Goal: Information Seeking & Learning: Learn about a topic

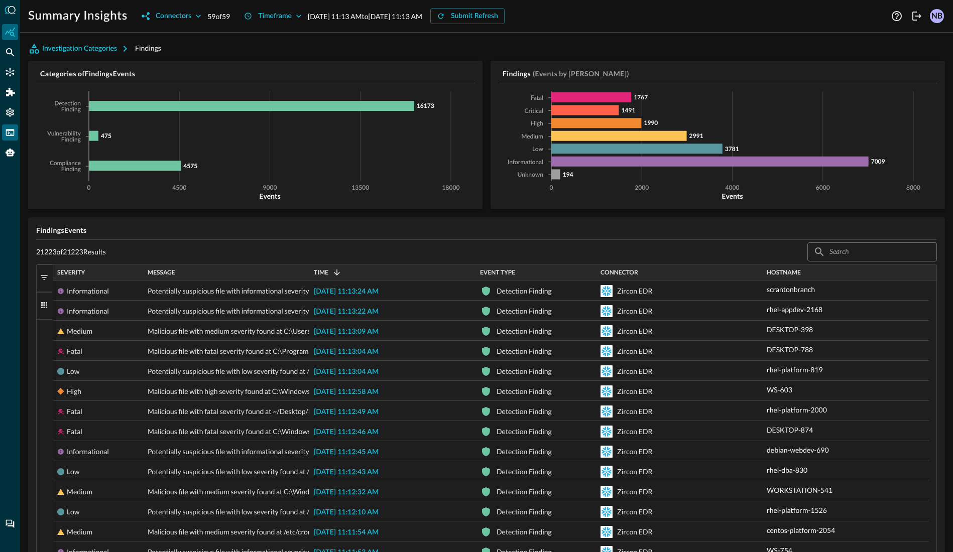
click at [15, 130] on div "FSQL" at bounding box center [10, 132] width 16 height 16
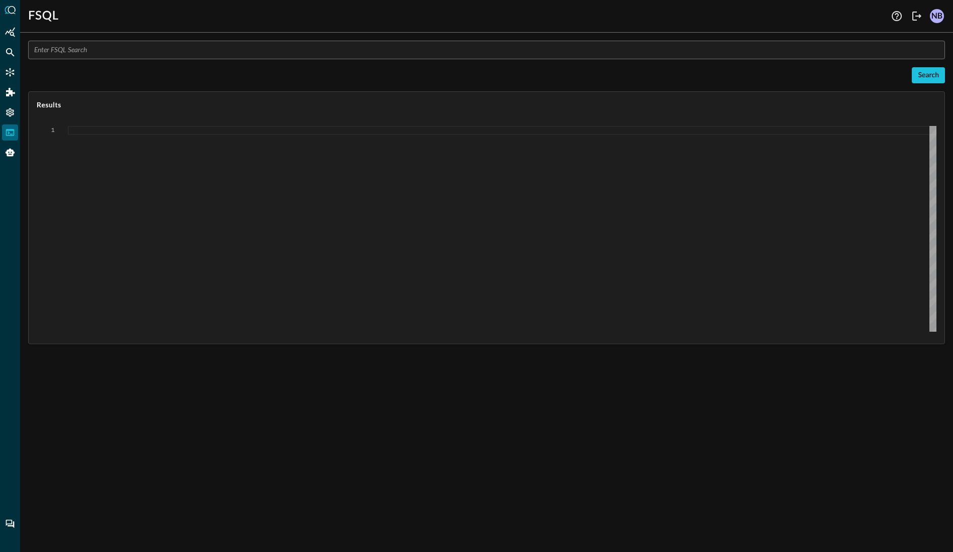
click at [108, 54] on input "text" at bounding box center [489, 50] width 911 height 19
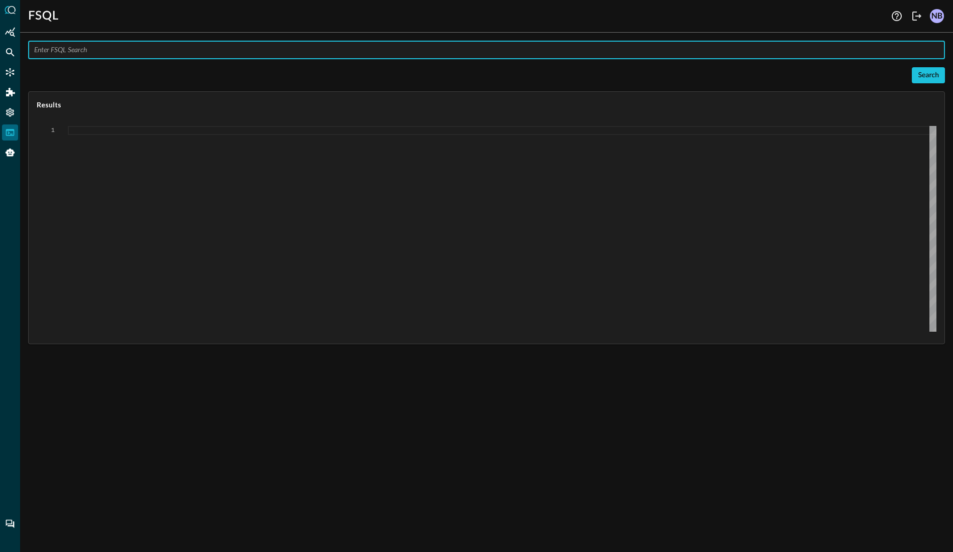
paste input "QUERY #network.src_endpoint.ip, #network.dst_endpoint.ip, #network.src_endpoint…"
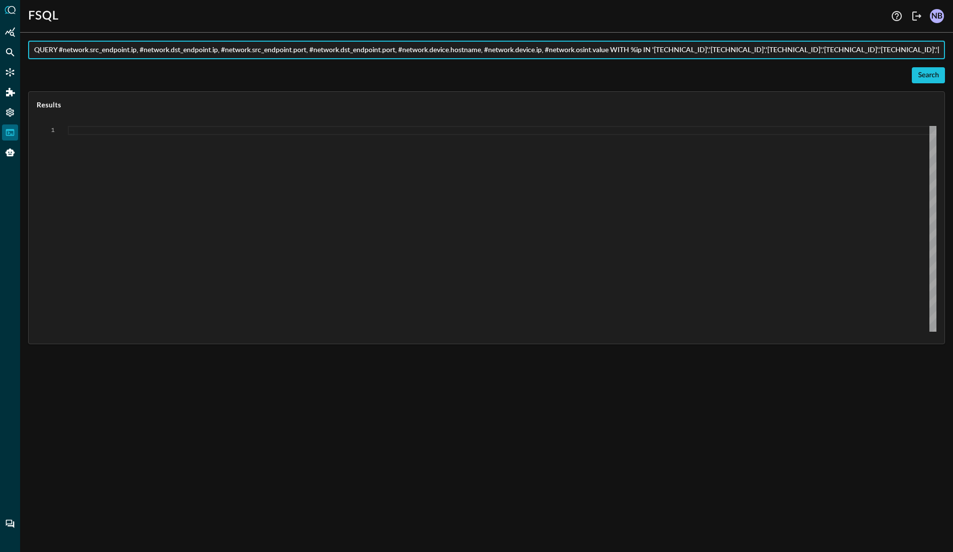
scroll to position [0, 809]
type input "QUERY #network.src_endpoint.ip, #network.dst_endpoint.ip, #network.src_endpoint…"
click at [934, 75] on div "Search" at bounding box center [928, 75] width 21 height 13
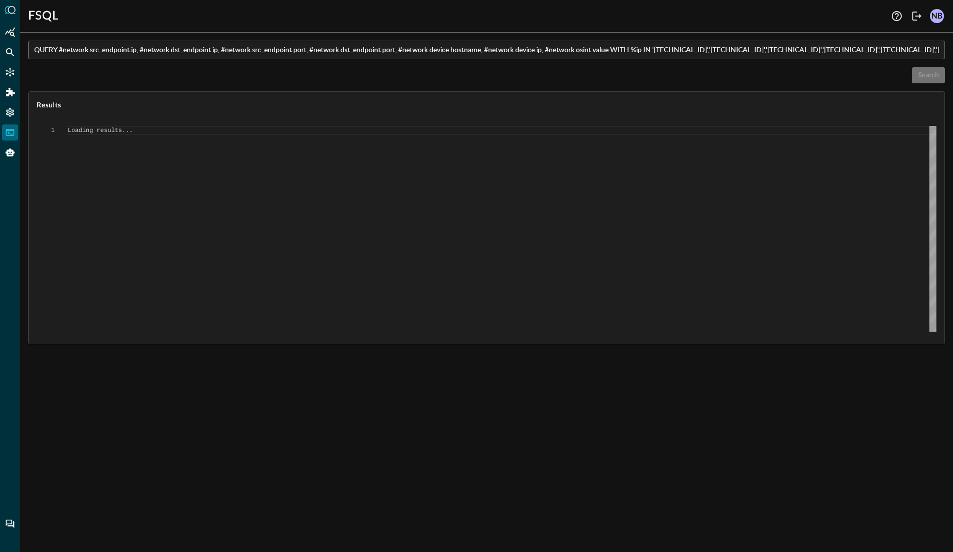
type textarea "{ "response": [ { "status": "connected" }, { "error": "Failed to execute comman…"
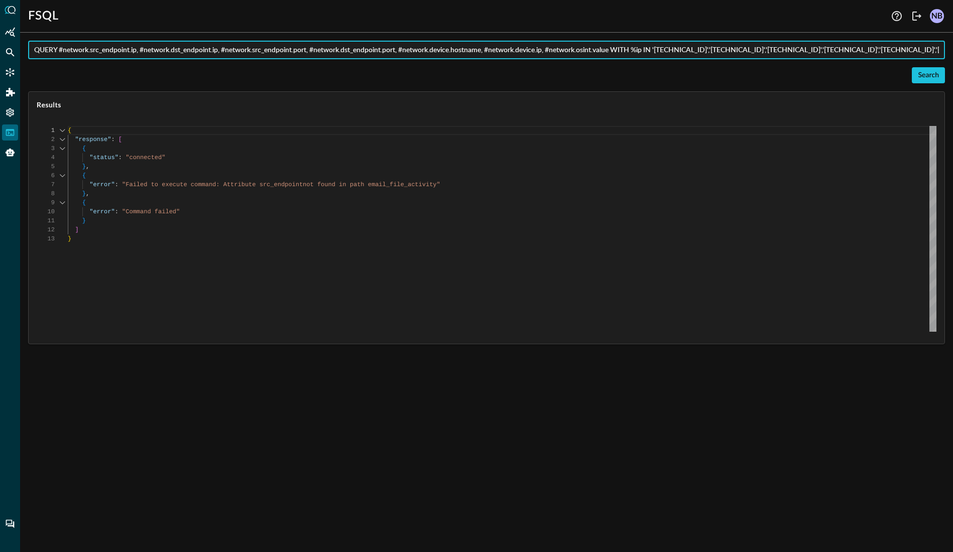
click at [122, 48] on input "QUERY #network.src_endpoint.ip, #network.dst_endpoint.ip, #network.src_endpoint…" at bounding box center [489, 50] width 911 height 19
paste input "email_activity.severity_id, email_activity.status_id, email_activity.email.deli…"
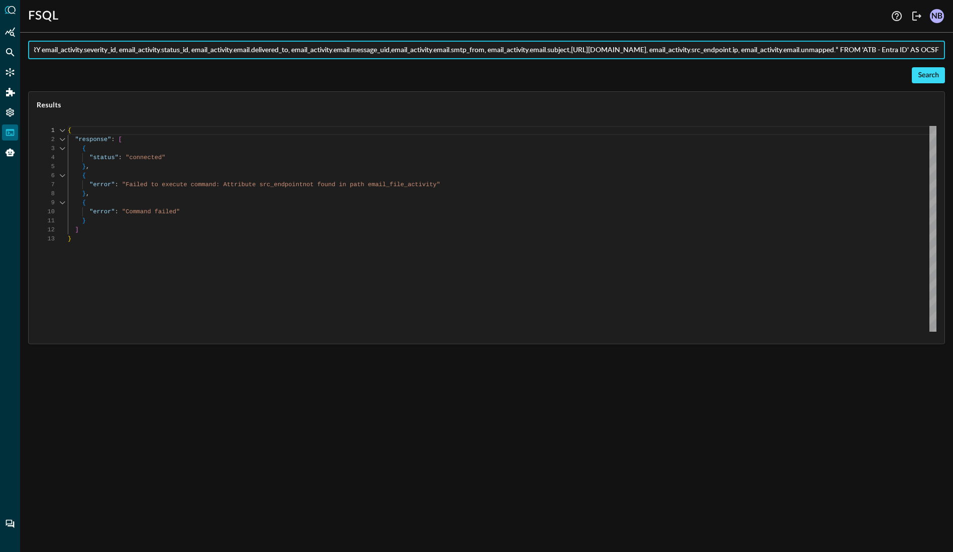
type input "QUERY email_activity.severity_id, email_activity.status_id, email_activity.emai…"
click at [922, 77] on div "Search" at bounding box center [928, 75] width 21 height 13
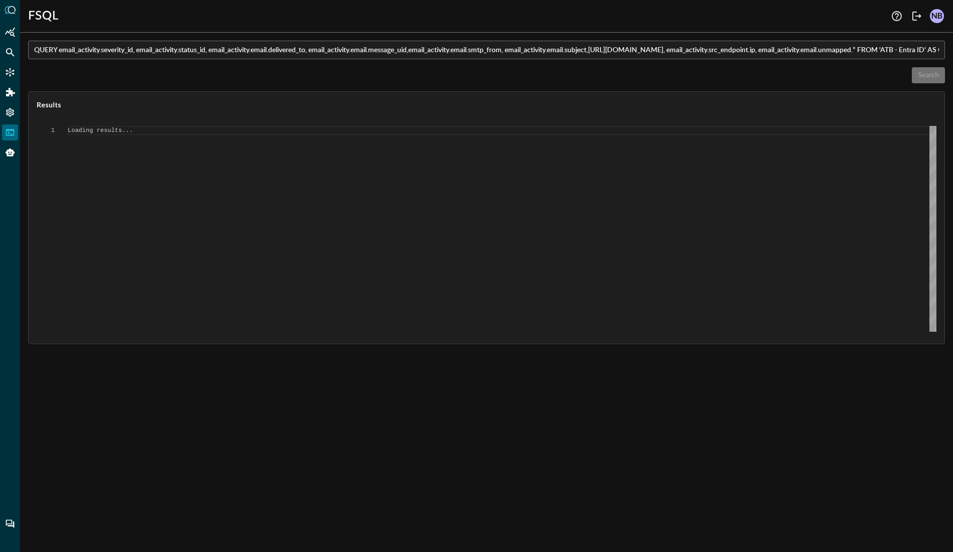
scroll to position [0, 0]
type textarea "{ "response": [ { "status": "connected" }, { "command": "QUERY" }, { "search_id…"
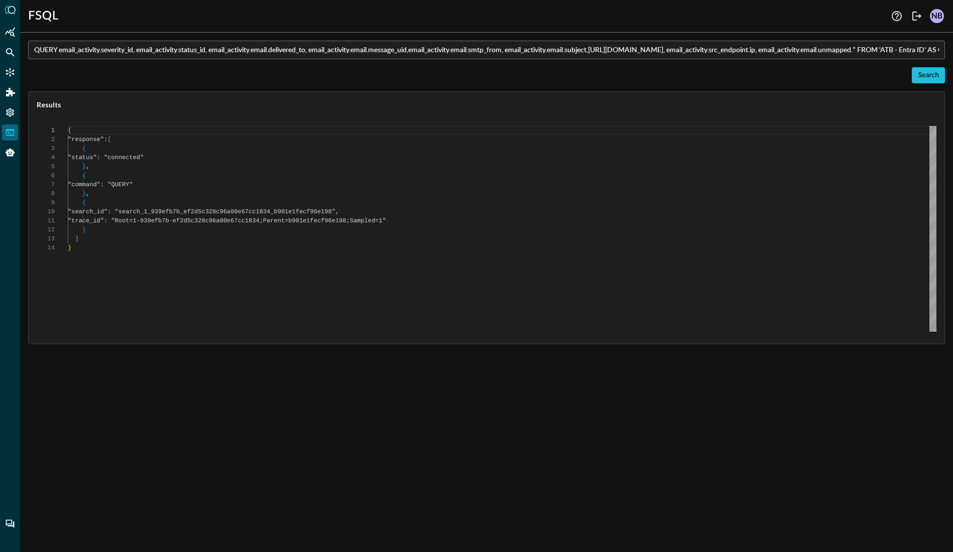
scroll to position [90, 0]
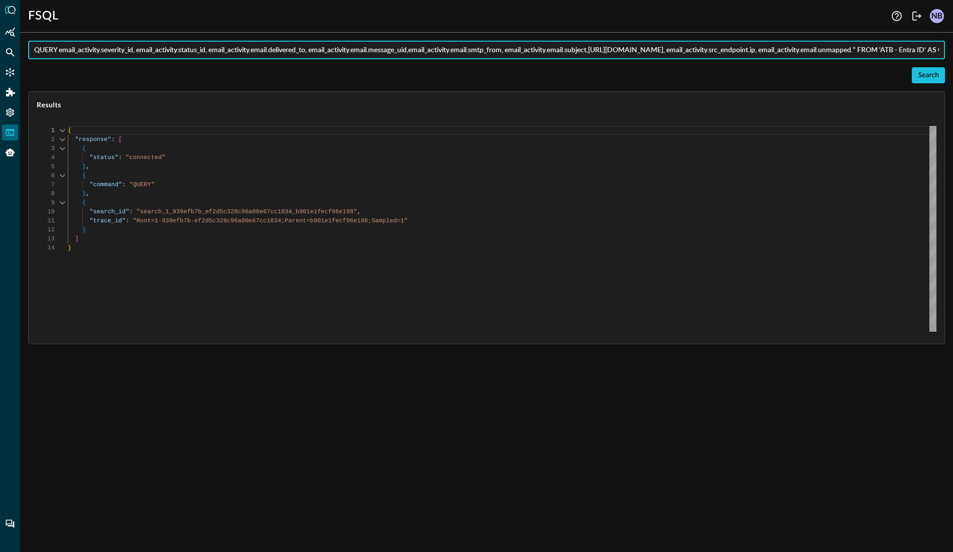
click at [771, 50] on input "QUERY email_activity.severity_id, email_activity.status_id, email_activity.emai…" at bounding box center [489, 50] width 911 height 19
type input "QUERY email_activity.severity_id, email_activity.status_id, email_activity.emai…"
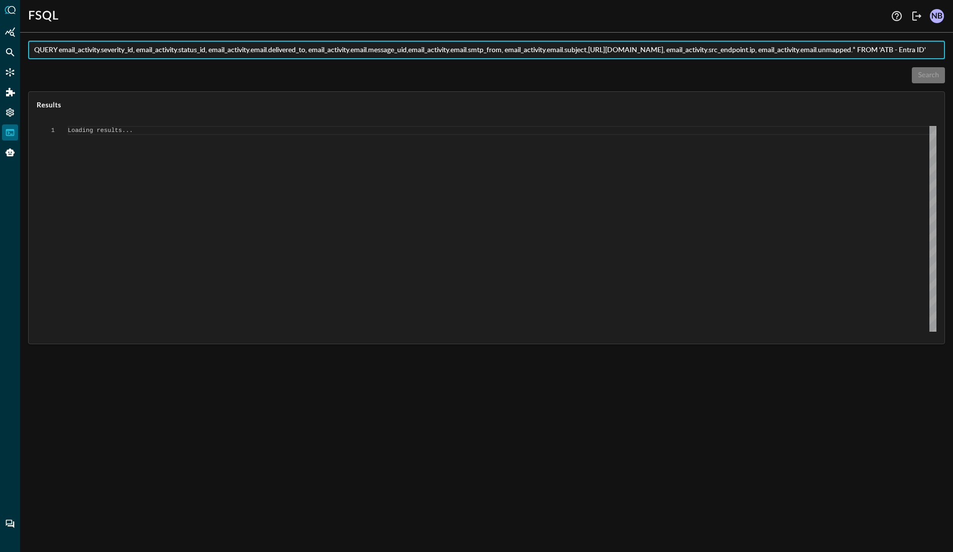
scroll to position [0, 0]
type textarea "{ "response": [ { "status": "connected" }, { "command": "QUERY" }, { "search_id…"
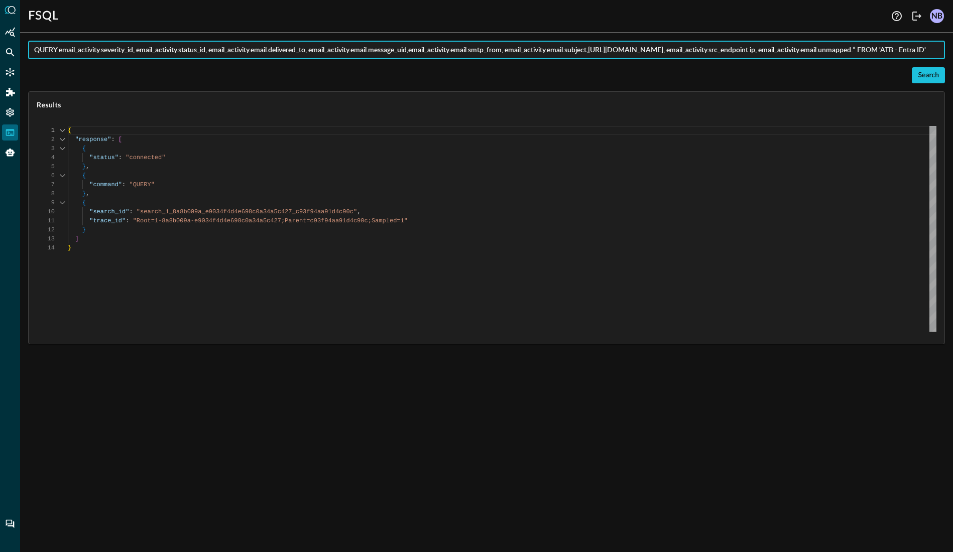
click at [186, 47] on input "QUERY email_activity.severity_id, email_activity.status_id, email_activity.emai…" at bounding box center [489, 50] width 911 height 19
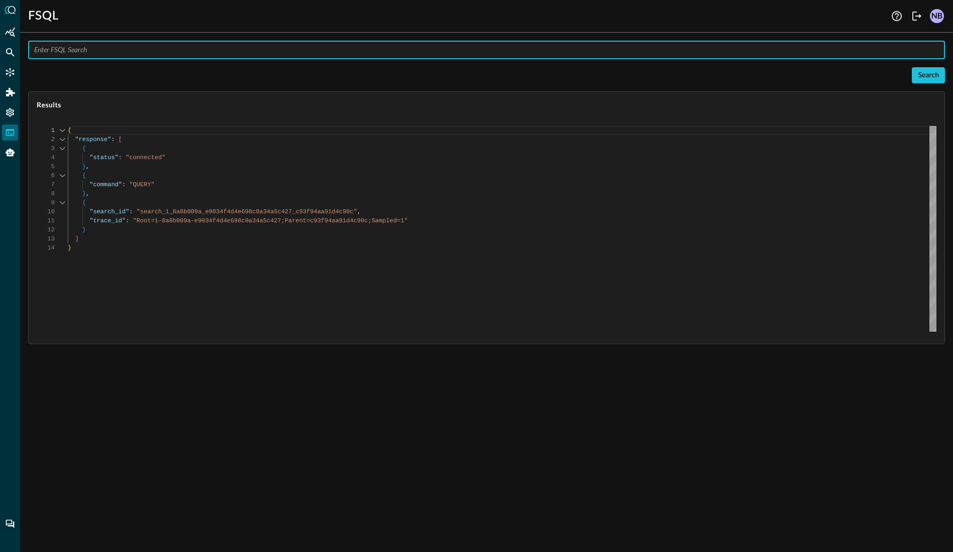
paste input "QUERY detection_finding.**, email_activity.** WITH detection_finding.severity_i…"
type input "QUERY detection_finding.**, email_activity.** WITH detection_finding.severity_i…"
type textarea "Loading results..."
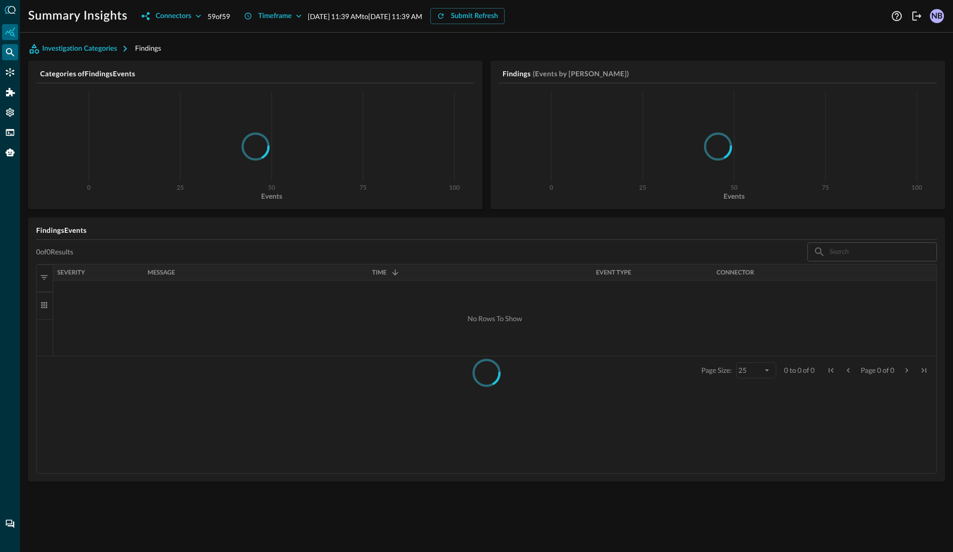
click at [12, 53] on icon "Federated Search" at bounding box center [10, 52] width 10 height 10
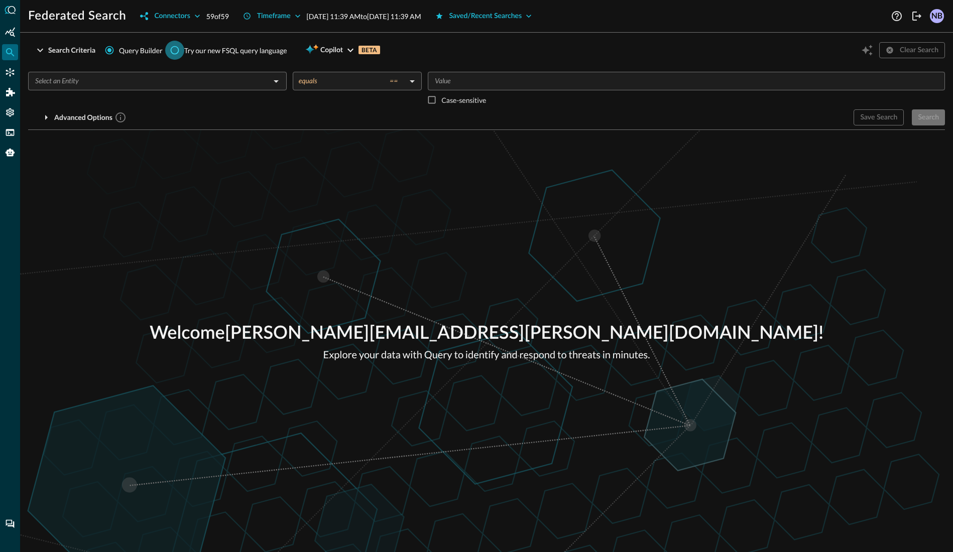
click at [175, 51] on input "Try our new FSQL query language" at bounding box center [174, 50] width 19 height 19
radio input "true"
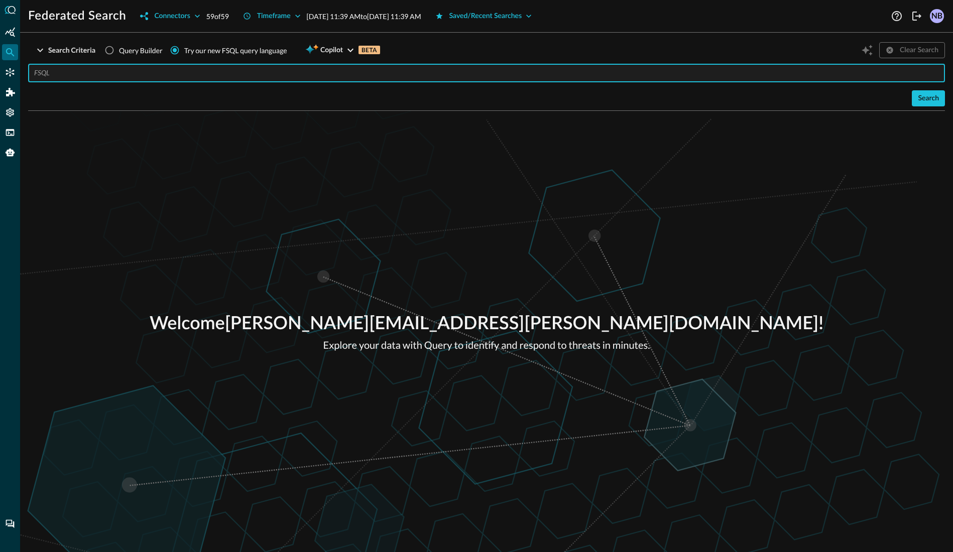
click at [111, 68] on input "text" at bounding box center [489, 73] width 911 height 19
paste input "QUERY detection_finding.**, email_activity.** WITH detection_finding.severity_i…"
type input "QUERY detection_finding.**, email_activity.** WITH detection_finding.severity_i…"
click at [923, 103] on div "Search" at bounding box center [928, 98] width 21 height 13
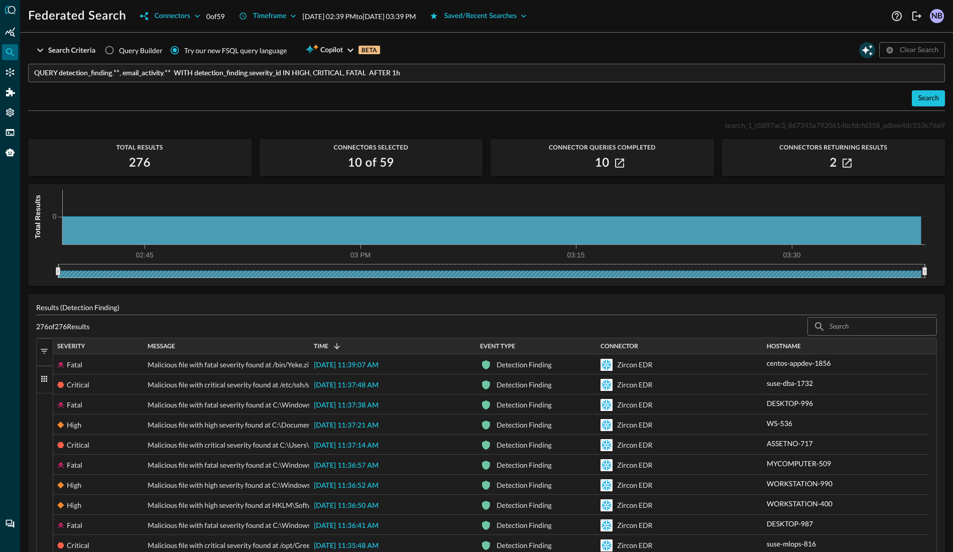
click at [861, 54] on icon "Open Query Copilot" at bounding box center [867, 50] width 12 height 12
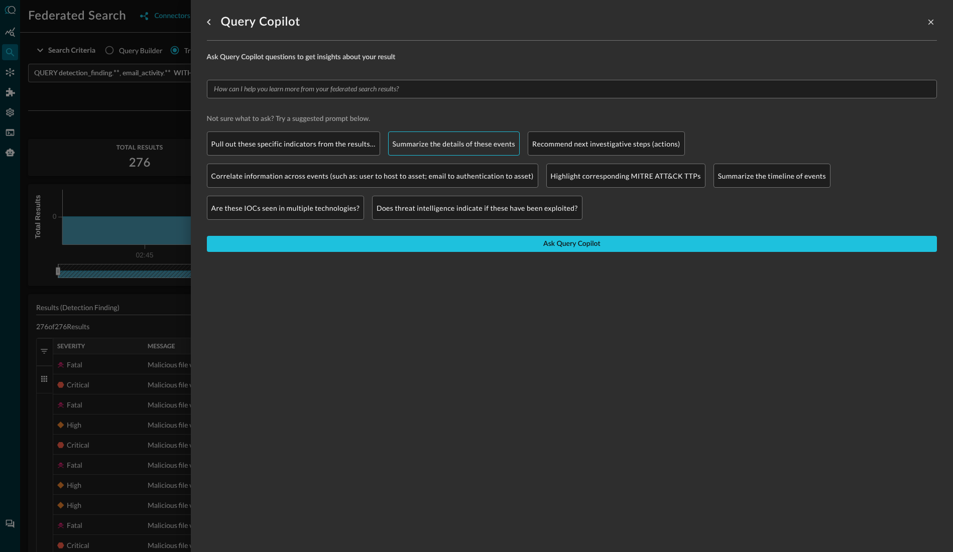
click at [469, 147] on p "Summarize the details of these events" at bounding box center [454, 144] width 123 height 11
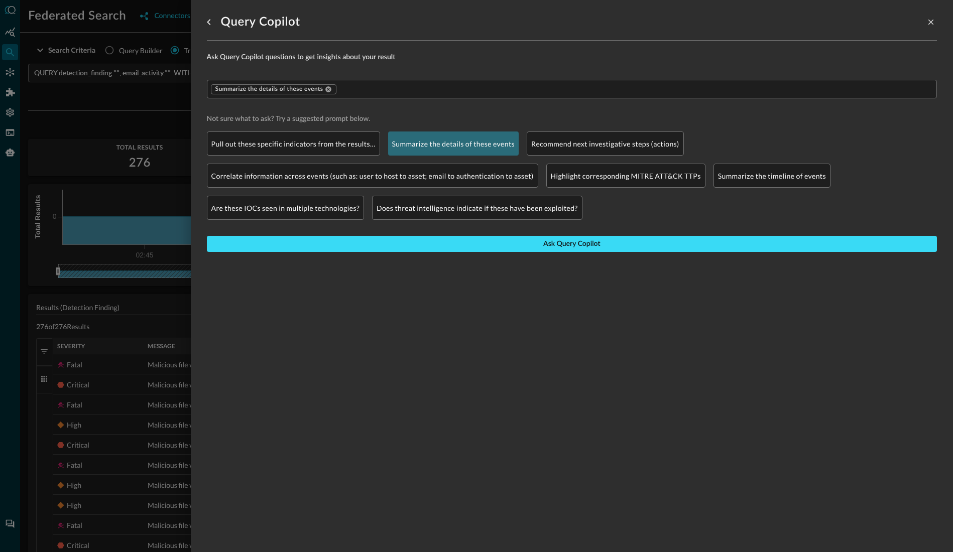
click at [503, 248] on button "Ask Query Copilot" at bounding box center [572, 244] width 730 height 16
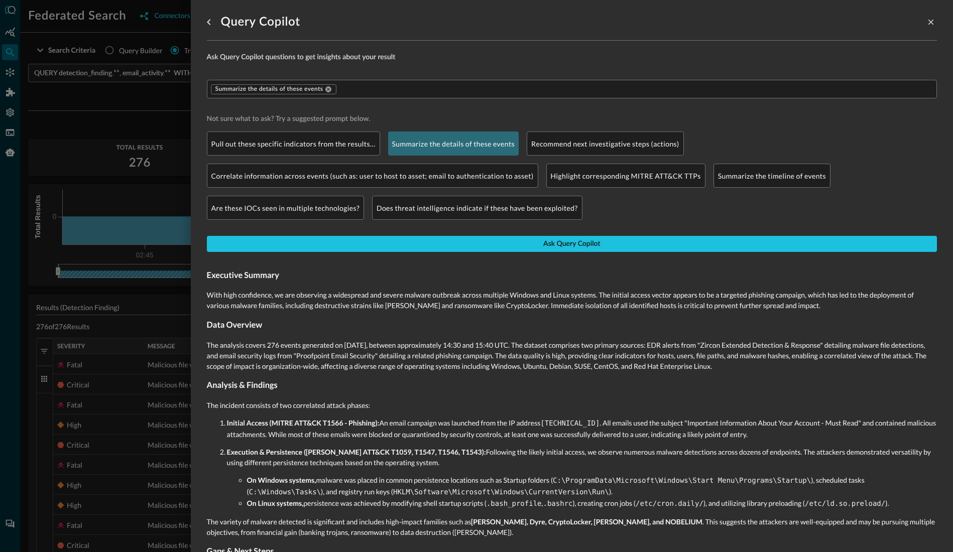
click at [158, 96] on div at bounding box center [476, 276] width 953 height 552
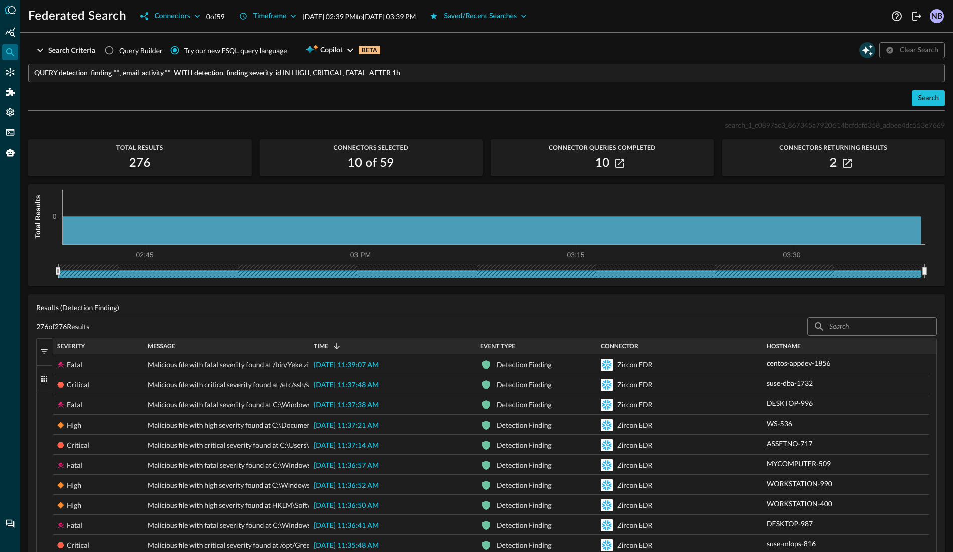
click at [861, 51] on icon "Open Query Copilot" at bounding box center [867, 50] width 12 height 12
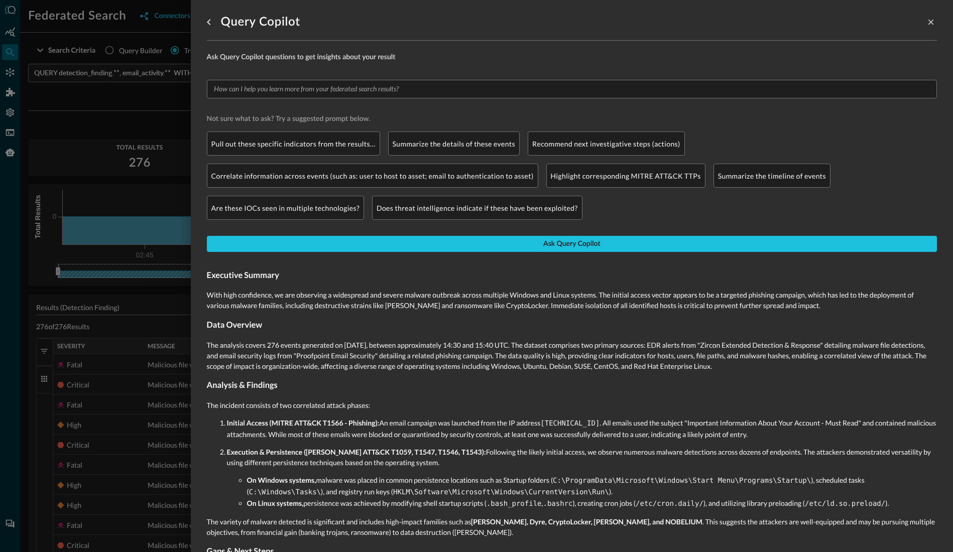
click at [156, 105] on div at bounding box center [476, 276] width 953 height 552
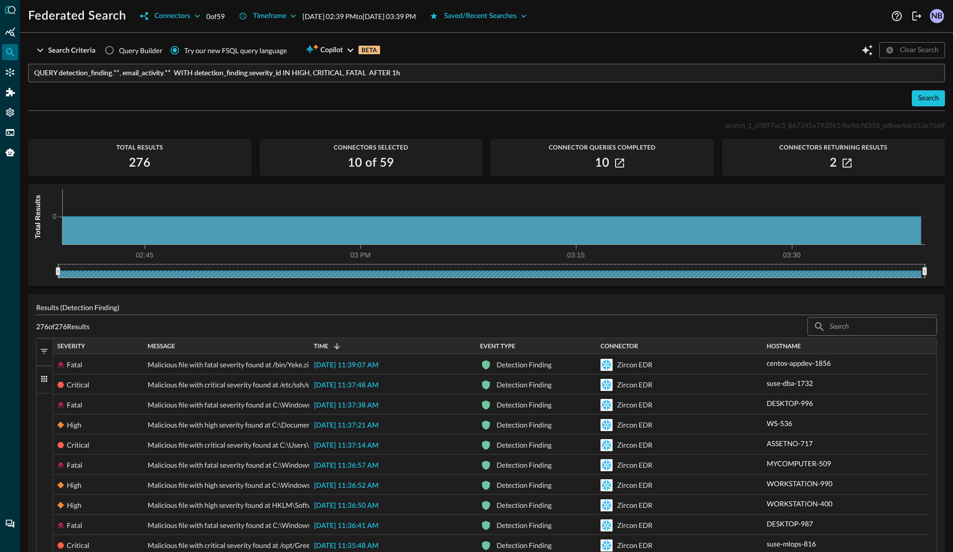
click at [45, 356] on span "button" at bounding box center [44, 351] width 9 height 9
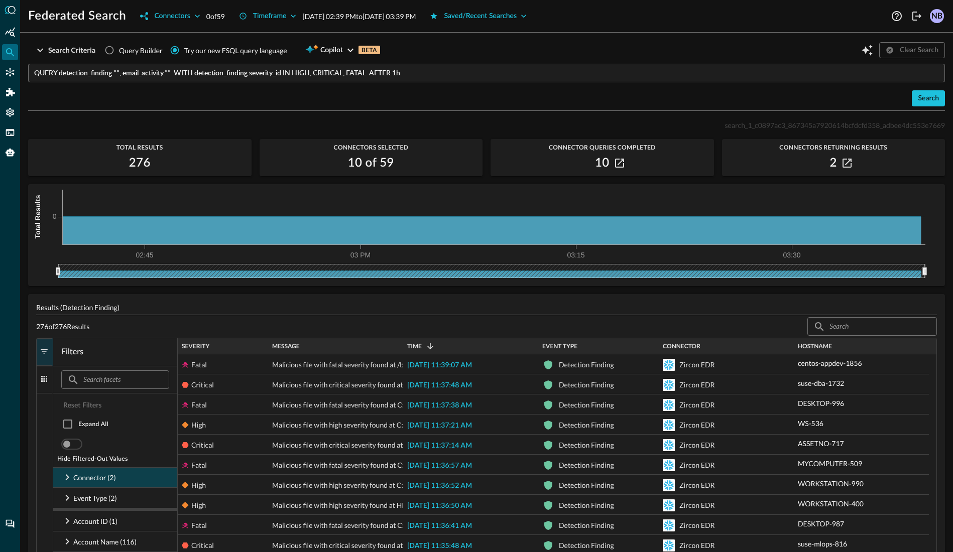
click at [70, 478] on icon at bounding box center [67, 477] width 12 height 12
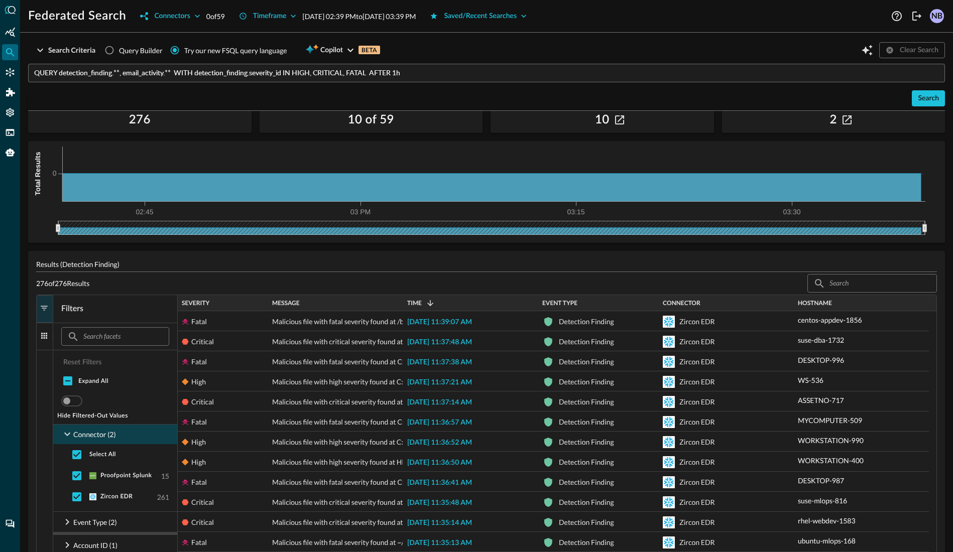
scroll to position [91, 0]
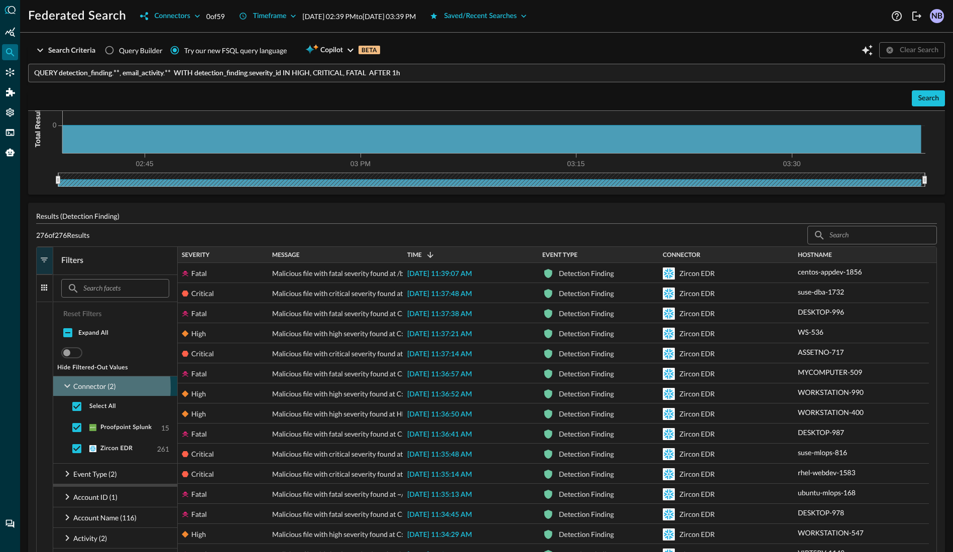
click at [65, 388] on icon at bounding box center [67, 386] width 12 height 12
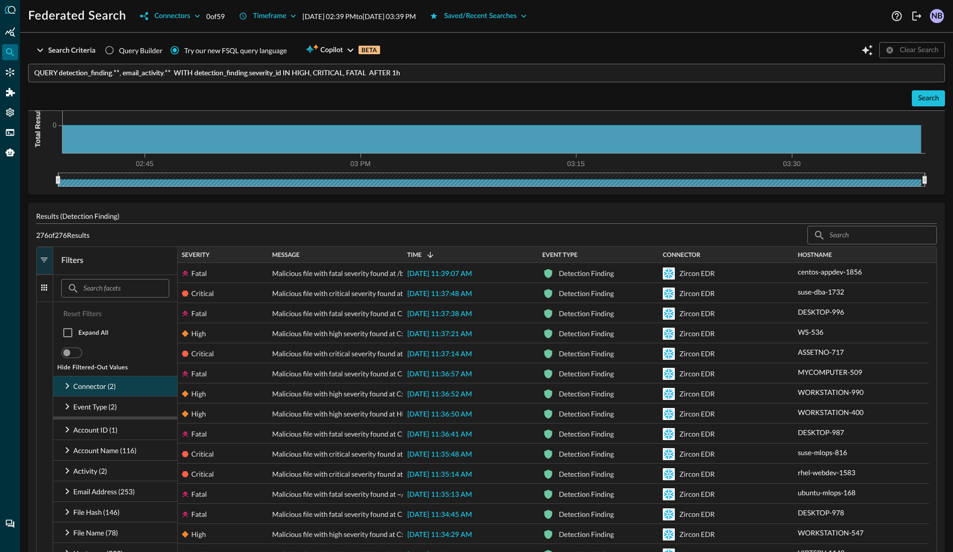
click at [51, 257] on button "Filters" at bounding box center [45, 261] width 16 height 28
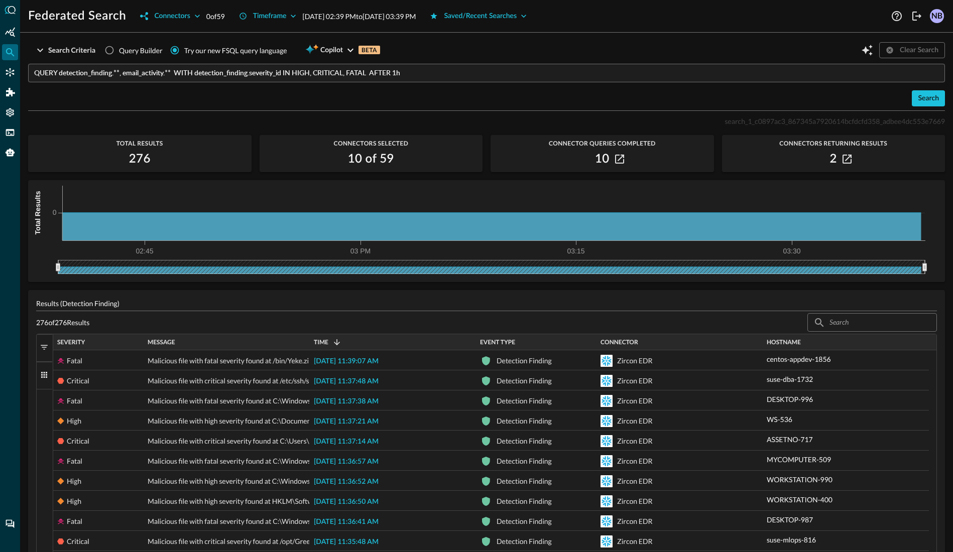
scroll to position [0, 0]
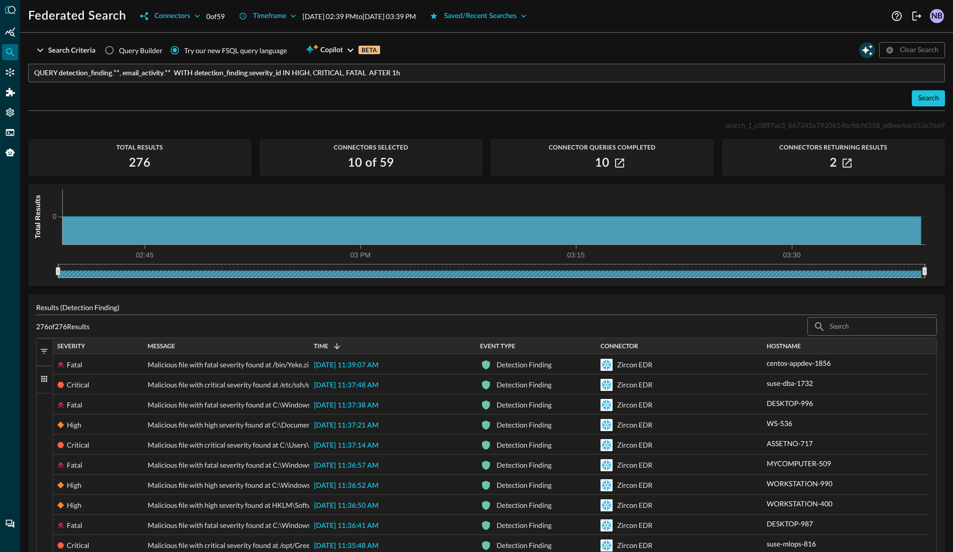
click at [861, 53] on icon "Open Query Copilot" at bounding box center [867, 50] width 12 height 12
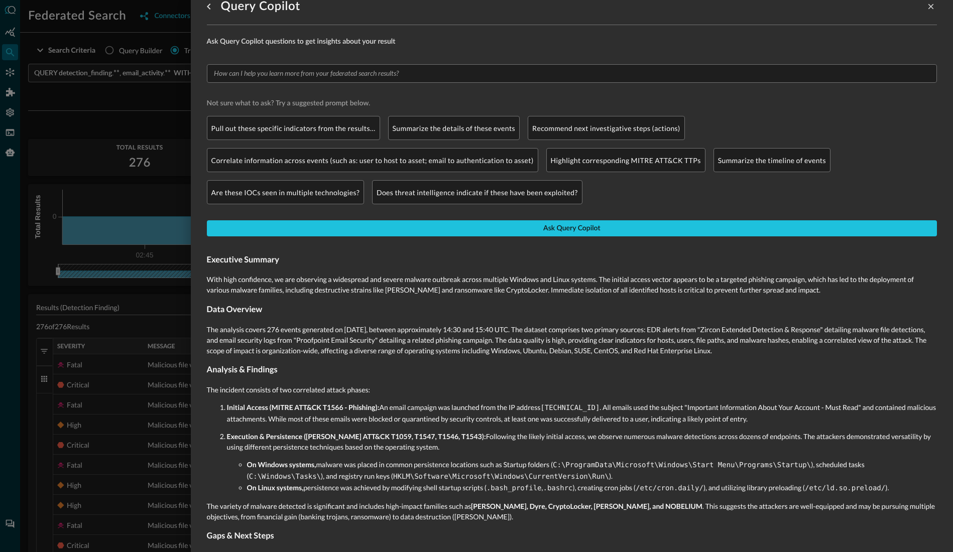
scroll to position [36, 0]
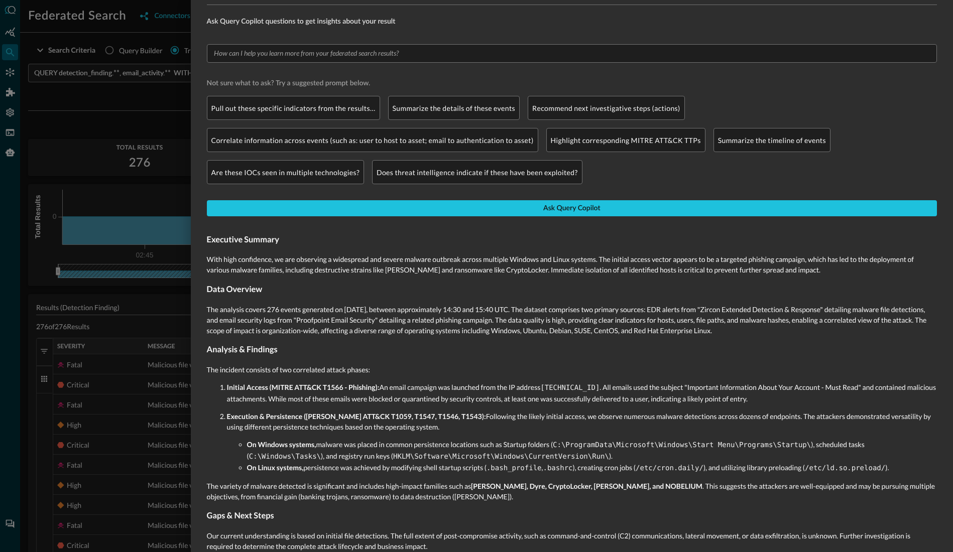
drag, startPoint x: 612, startPoint y: 396, endPoint x: 715, endPoint y: 396, distance: 102.9
click at [715, 396] on p "Initial Access (MITRE ATT&CK T1566 - Phishing): An email campaign was launched …" at bounding box center [582, 393] width 710 height 22
drag, startPoint x: 702, startPoint y: 400, endPoint x: 745, endPoint y: 399, distance: 43.7
click at [744, 399] on p "Initial Access (MITRE ATT&CK T1566 - Phishing): An email campaign was launched …" at bounding box center [582, 393] width 710 height 22
click at [743, 400] on p "Initial Access (MITRE ATT&CK T1566 - Phishing): An email campaign was launched …" at bounding box center [582, 393] width 710 height 22
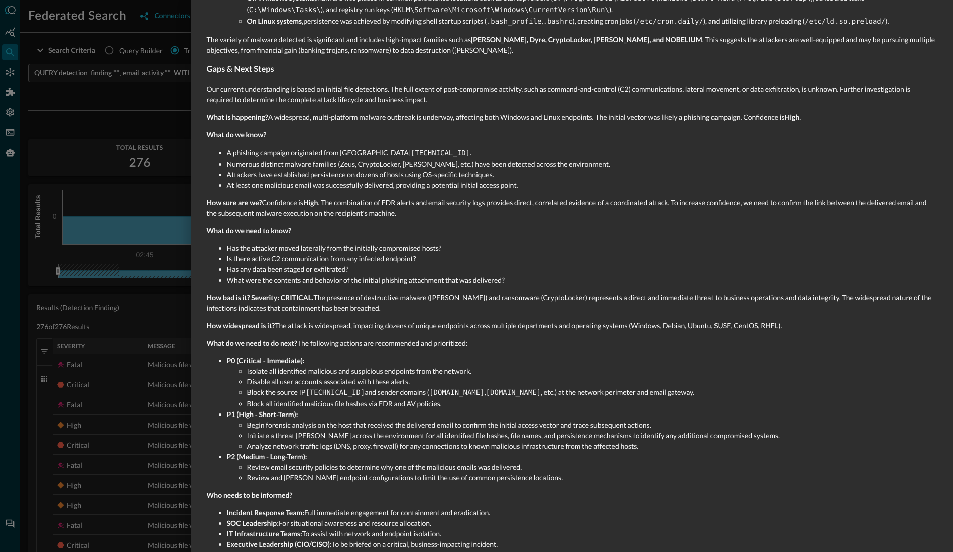
scroll to position [497, 0]
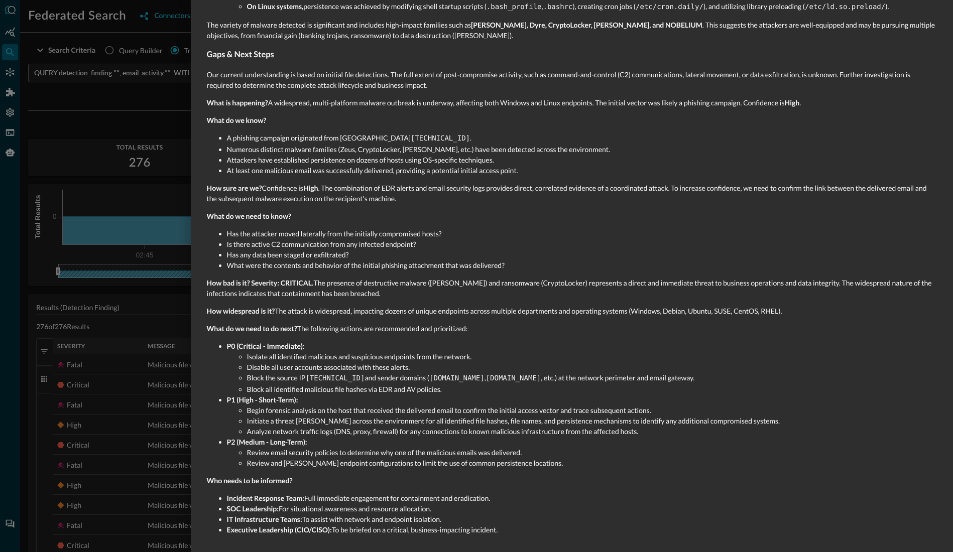
click at [152, 108] on div at bounding box center [476, 276] width 953 height 552
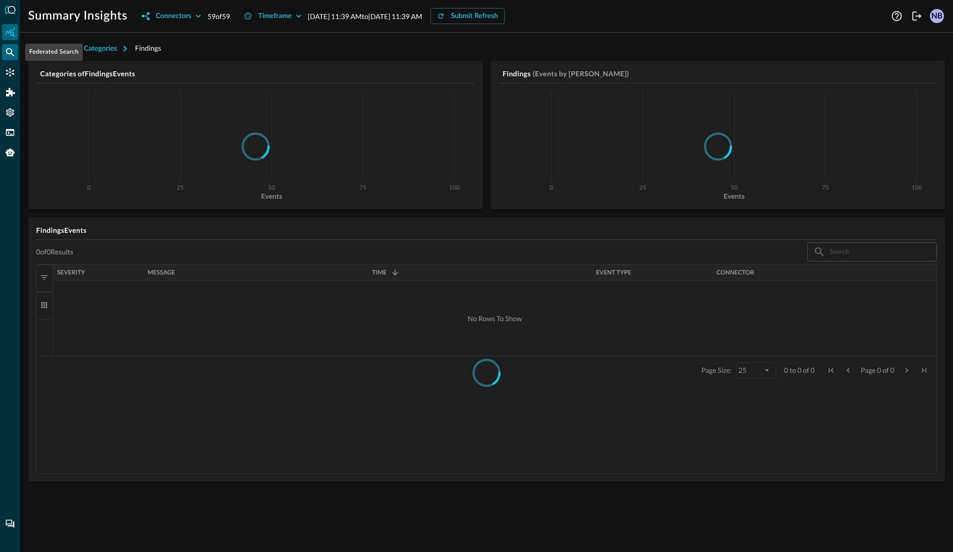
click at [14, 51] on icon "Federated Search" at bounding box center [10, 52] width 10 height 10
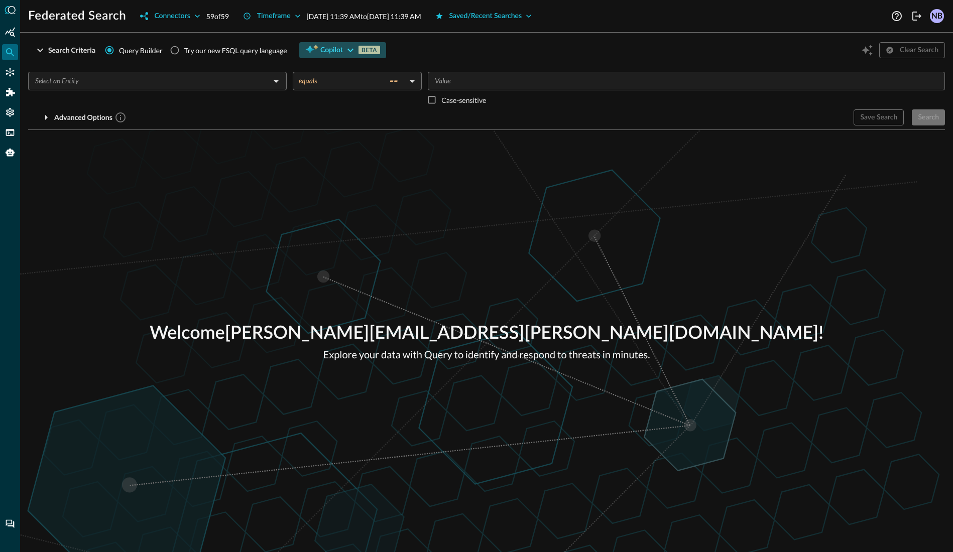
click at [350, 46] on icon "button" at bounding box center [350, 50] width 12 height 12
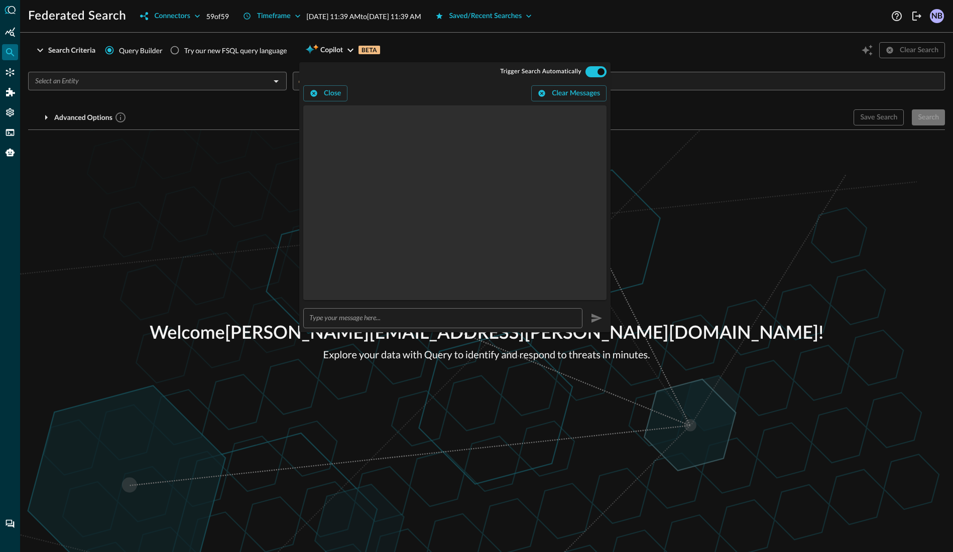
click at [358, 314] on input "text" at bounding box center [445, 318] width 273 height 19
type input "show me all detection findings for the last 24 hours."
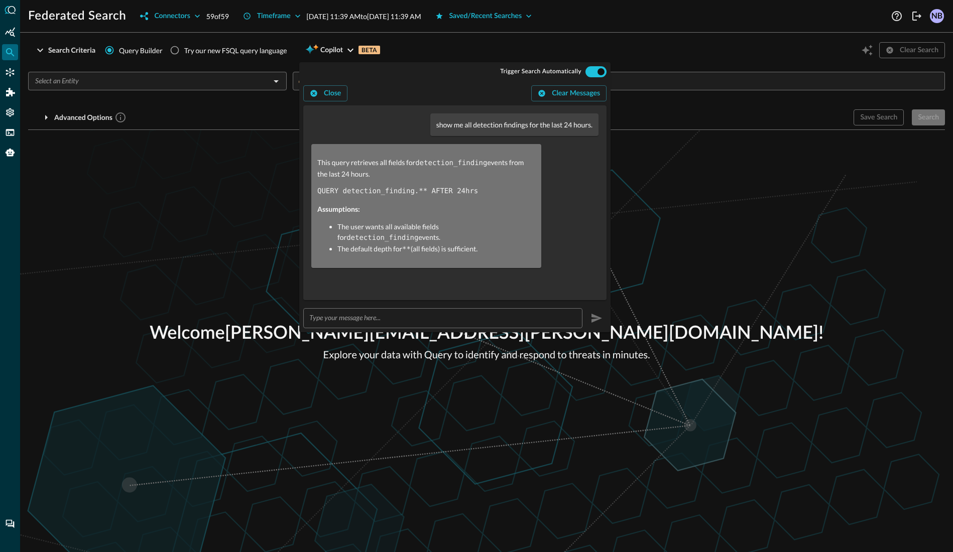
radio input "true"
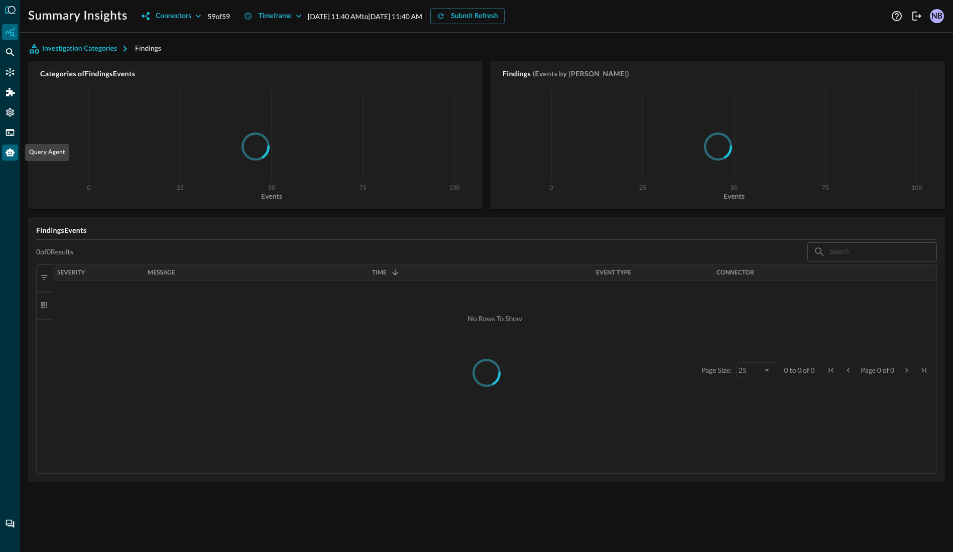
click at [13, 152] on icon "Query Agent" at bounding box center [10, 153] width 9 height 8
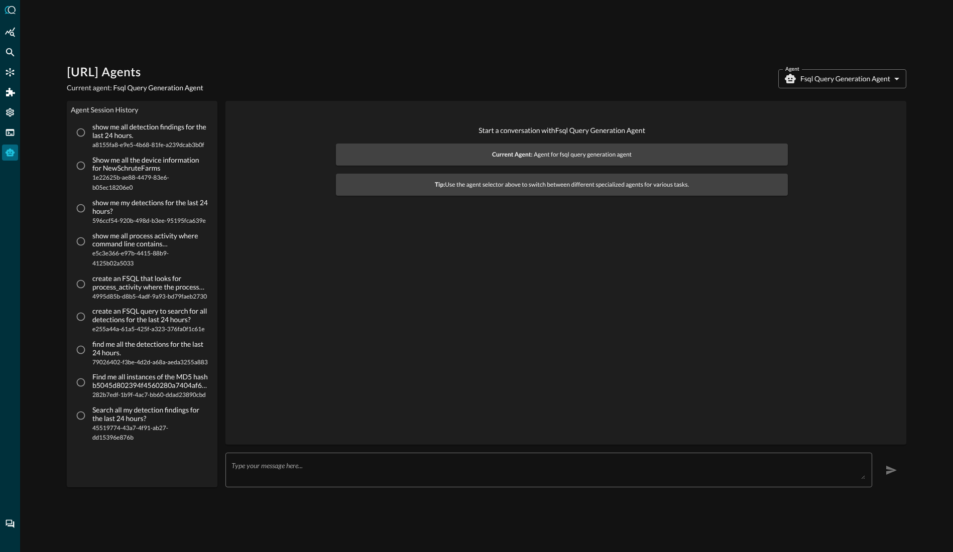
click at [853, 78] on body "[URL] Agents Current agent: Fsql Query Generation Agent Agent Fsql Query Genera…" at bounding box center [476, 276] width 953 height 552
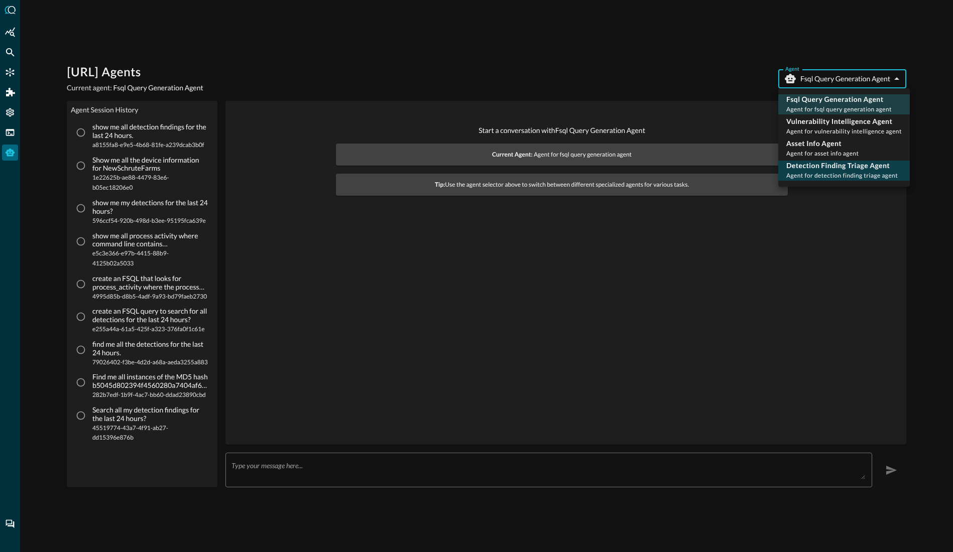
click at [823, 168] on p "Detection Finding Triage Agent" at bounding box center [841, 166] width 111 height 10
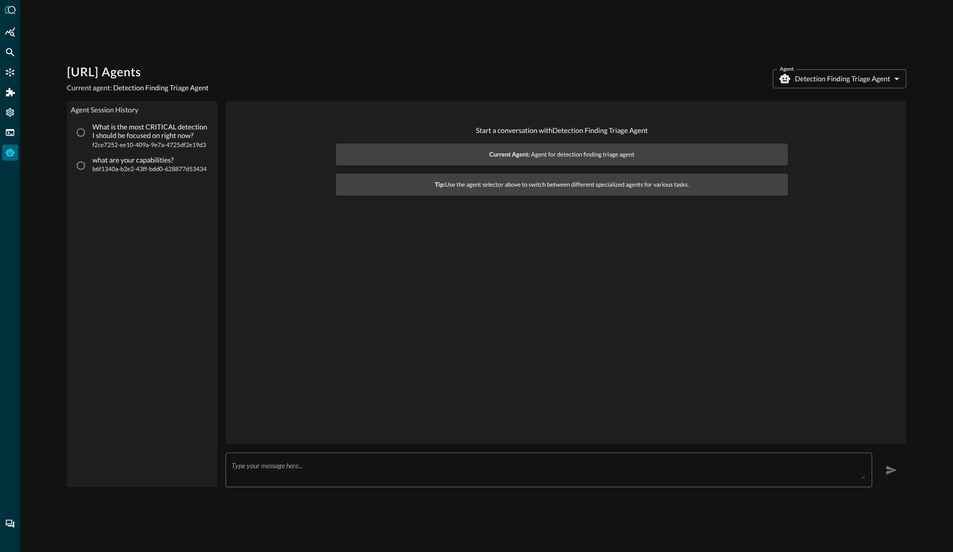
click at [835, 69] on div "Query.AI Agents Current agent: Detection Finding Triage Agent Agent Detection F…" at bounding box center [486, 79] width 839 height 28
click at [823, 81] on body "Query.AI Agents Current agent: Detection Finding Triage Agent Agent Detection F…" at bounding box center [476, 276] width 953 height 552
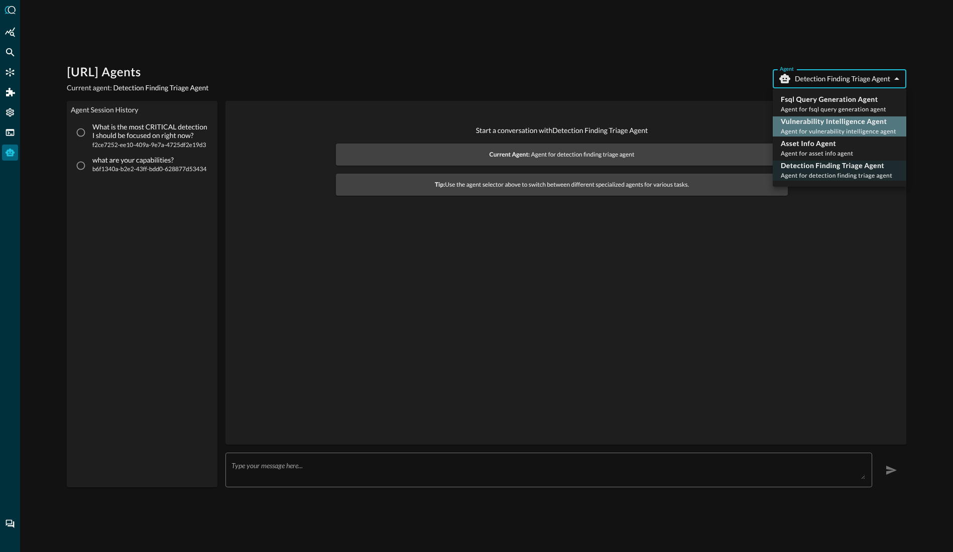
click at [831, 125] on p "Vulnerability Intelligence Agent" at bounding box center [838, 121] width 115 height 10
type input "vulnerability_intelligence_agent"
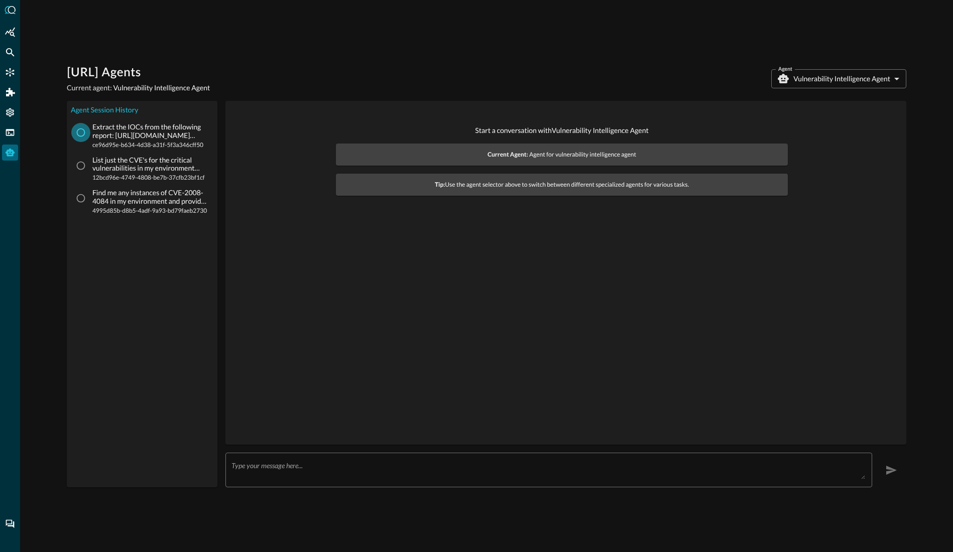
click at [87, 133] on input "Extract the IOCs from the following report: https://cloud.google.com/blog/topic…" at bounding box center [80, 132] width 19 height 19
radio input "true"
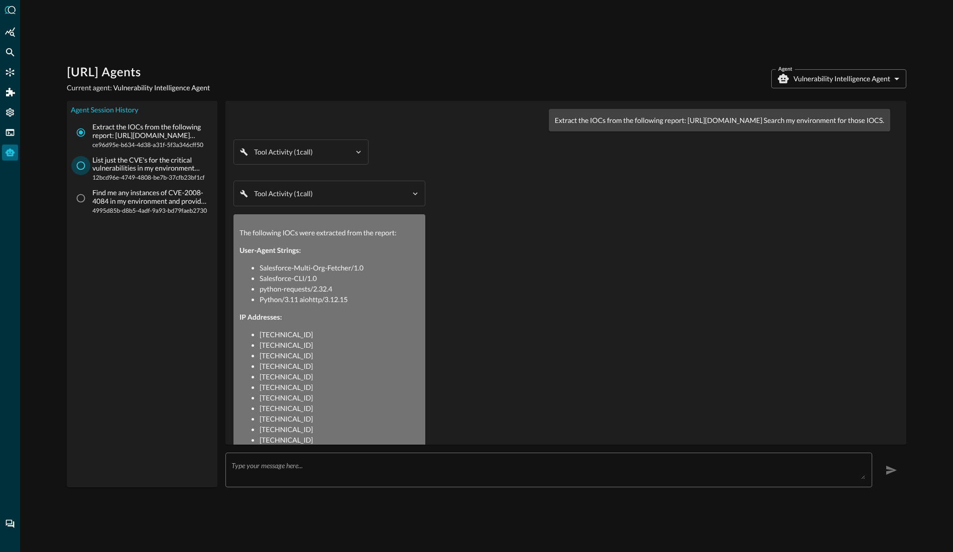
click at [80, 169] on input "List just the CVE's for the critical vulnerabilities in my environment discover…" at bounding box center [80, 165] width 19 height 19
radio input "true"
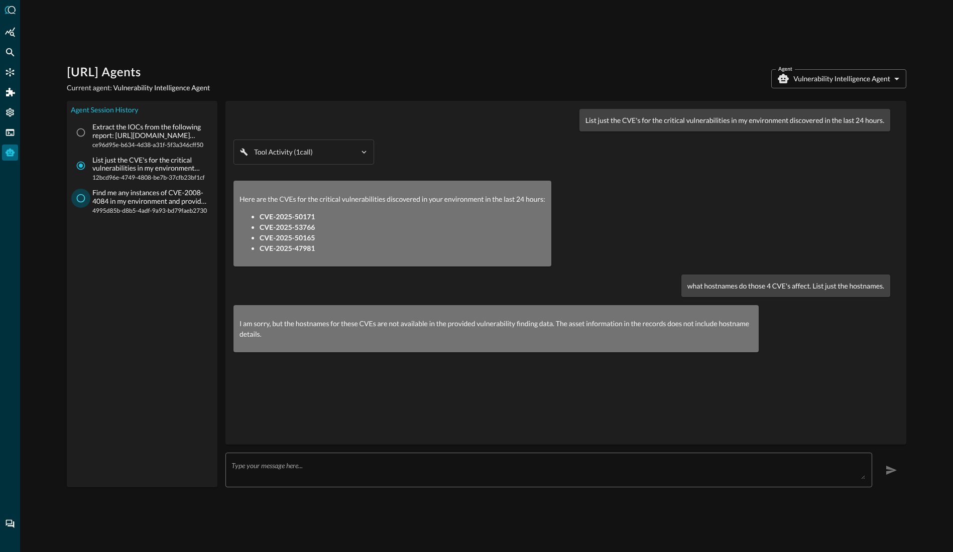
click at [82, 195] on input "Find me any instances of CVE-2008-4084 in my environment and provide me recomme…" at bounding box center [80, 198] width 19 height 19
radio input "true"
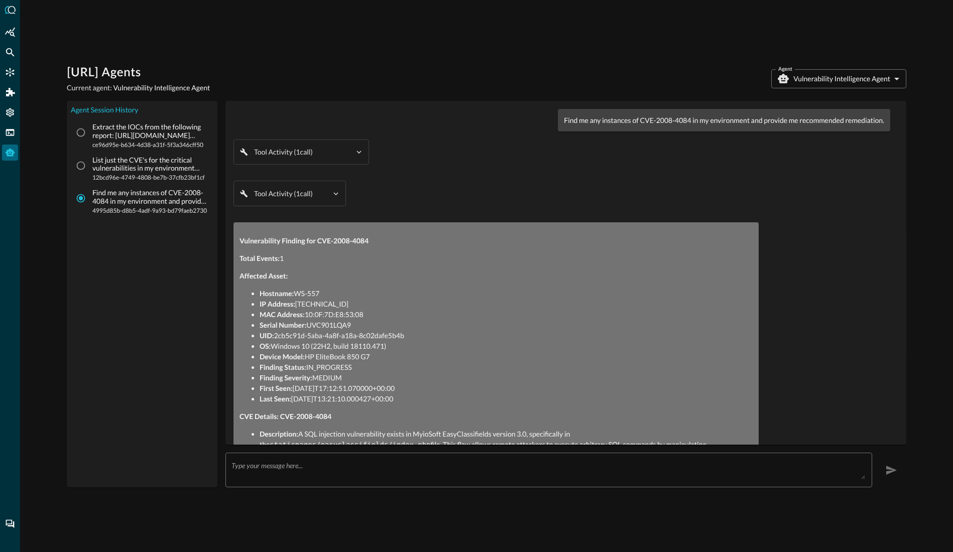
click at [843, 79] on body "Query.AI Agents Current agent: Vulnerability Intelligence Agent Agent Vulnerabi…" at bounding box center [476, 276] width 953 height 552
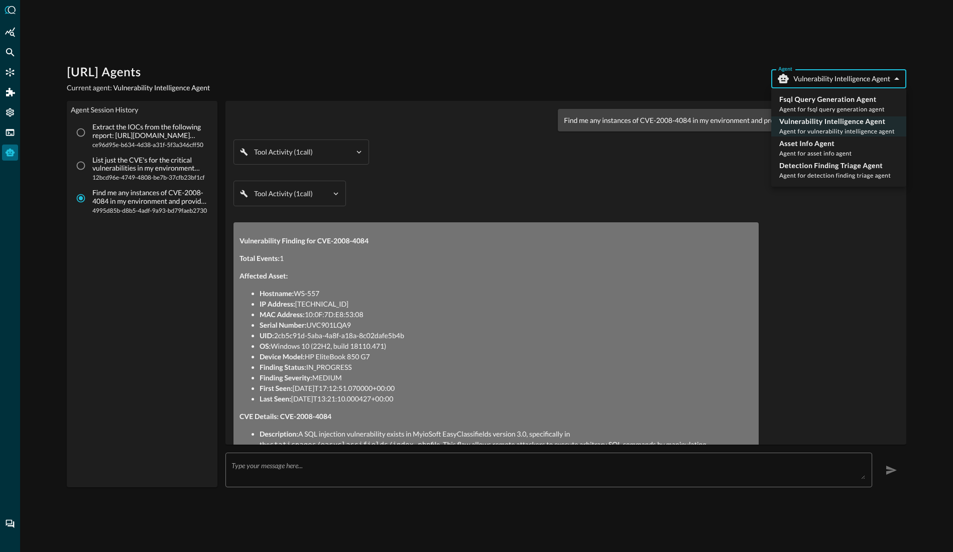
click at [649, 45] on div at bounding box center [476, 276] width 953 height 552
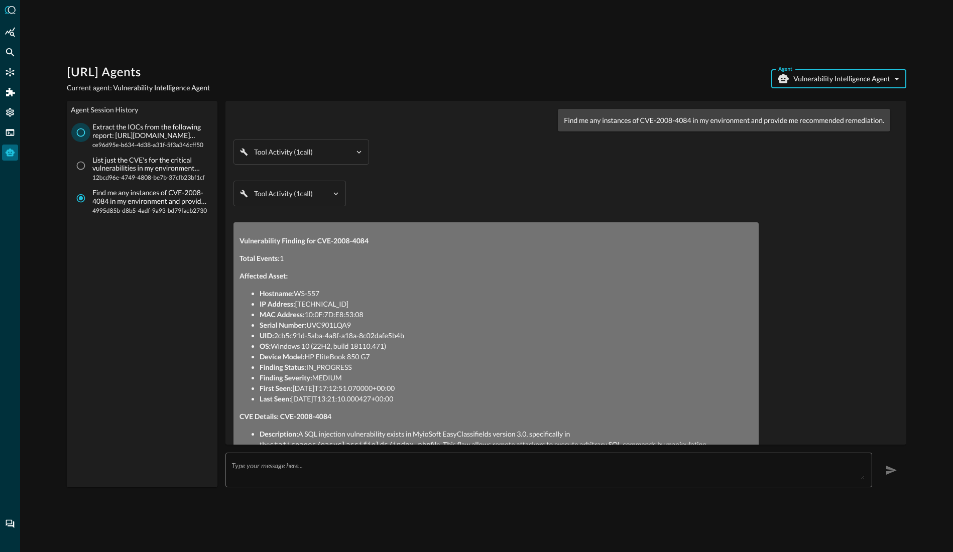
click at [87, 132] on input "Extract the IOCs from the following report: https://cloud.google.com/blog/topic…" at bounding box center [80, 132] width 19 height 19
radio input "true"
click at [128, 171] on p "List just the CVE's for the critical vulnerabilities in my environment discover…" at bounding box center [149, 164] width 115 height 17
click at [90, 171] on input "List just the CVE's for the critical vulnerabilities in my environment discover…" at bounding box center [80, 165] width 19 height 19
radio input "true"
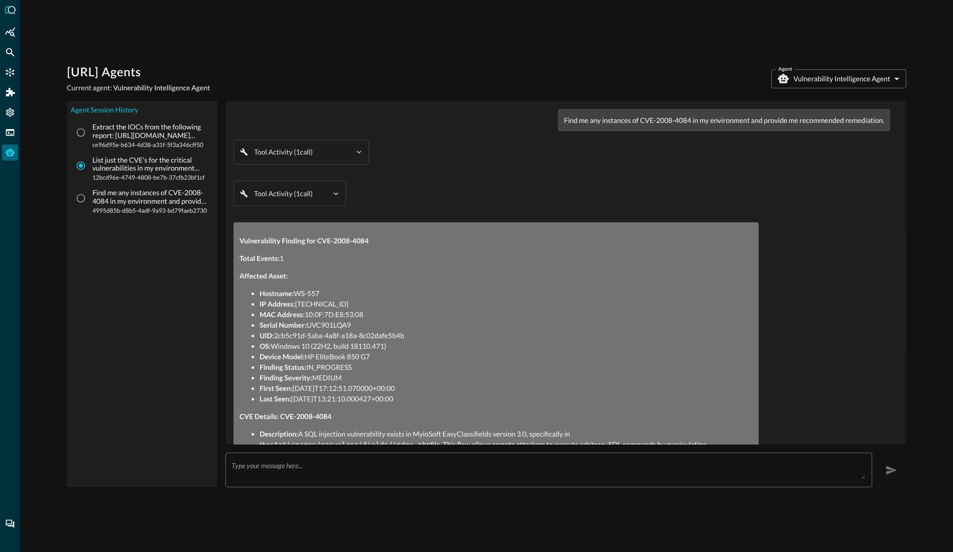
click at [113, 138] on p "Extract the IOCs from the following report: [URL][DOMAIN_NAME] Search my enviro…" at bounding box center [149, 131] width 115 height 17
click at [90, 138] on input "Extract the IOCs from the following report: https://cloud.google.com/blog/topic…" at bounding box center [80, 132] width 19 height 19
radio input "true"
radio input "false"
drag, startPoint x: 502, startPoint y: 66, endPoint x: 446, endPoint y: 88, distance: 60.9
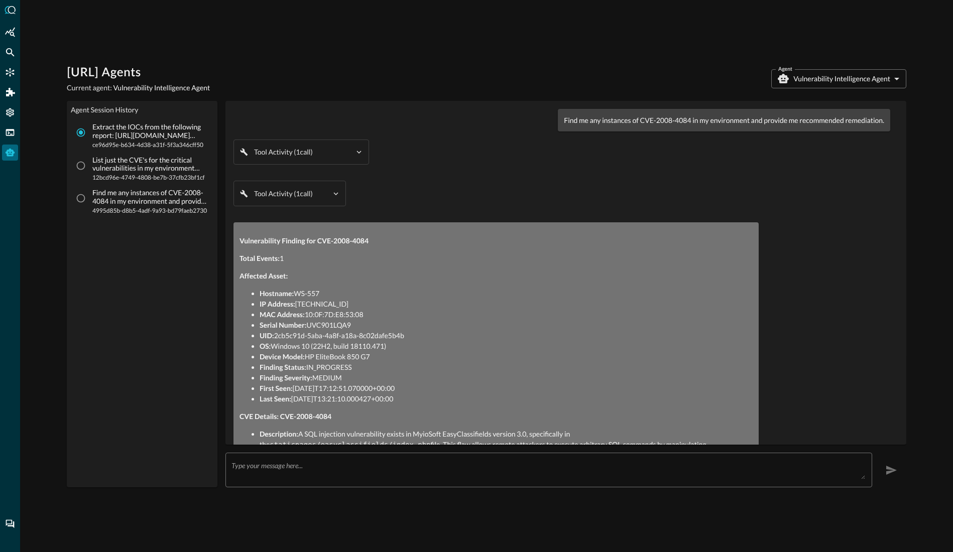
click at [502, 66] on div "Query.AI Agents Current agent: Vulnerability Intelligence Agent Agent Vulnerabi…" at bounding box center [486, 79] width 839 height 28
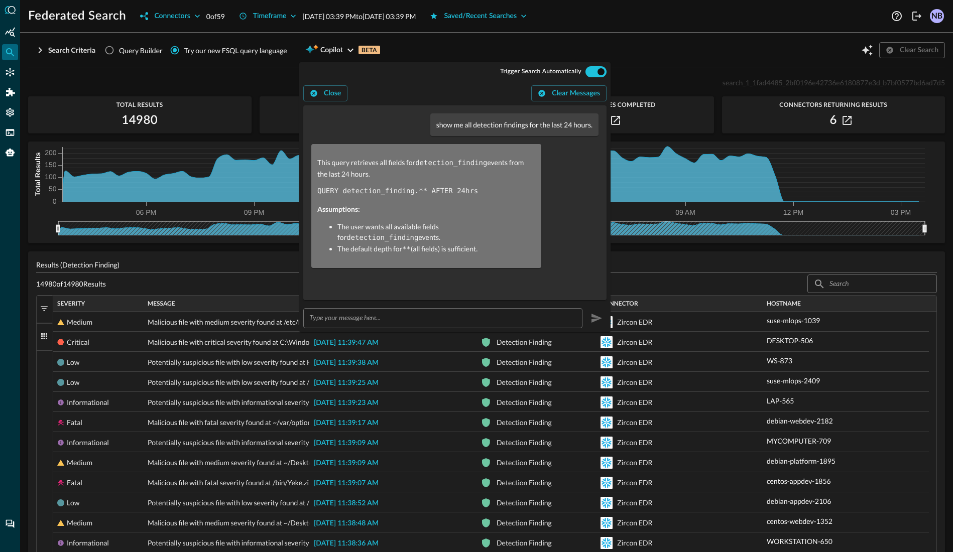
click at [438, 125] on p "show me all detection findings for the last 24 hours." at bounding box center [514, 124] width 156 height 11
copy p "show me all detection findings for the last 24 hours."
click at [508, 39] on div "Federated Search Connectors 0 of 59 Timeframe Sep 03, 2025 03:39 PM to Sep 04, …" at bounding box center [486, 276] width 933 height 552
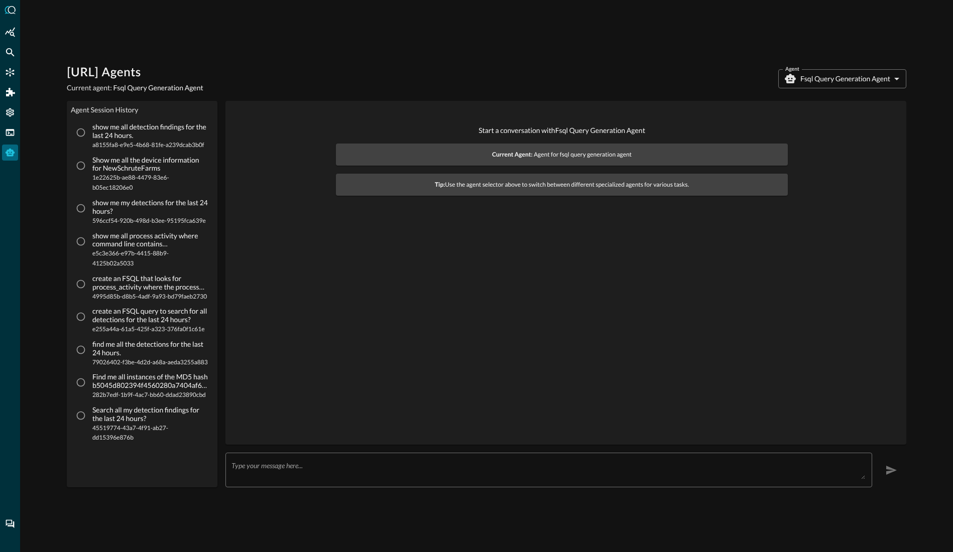
click at [829, 79] on body "[URL] Agents Current agent: Fsql Query Generation Agent Agent Fsql Query Genera…" at bounding box center [476, 276] width 953 height 552
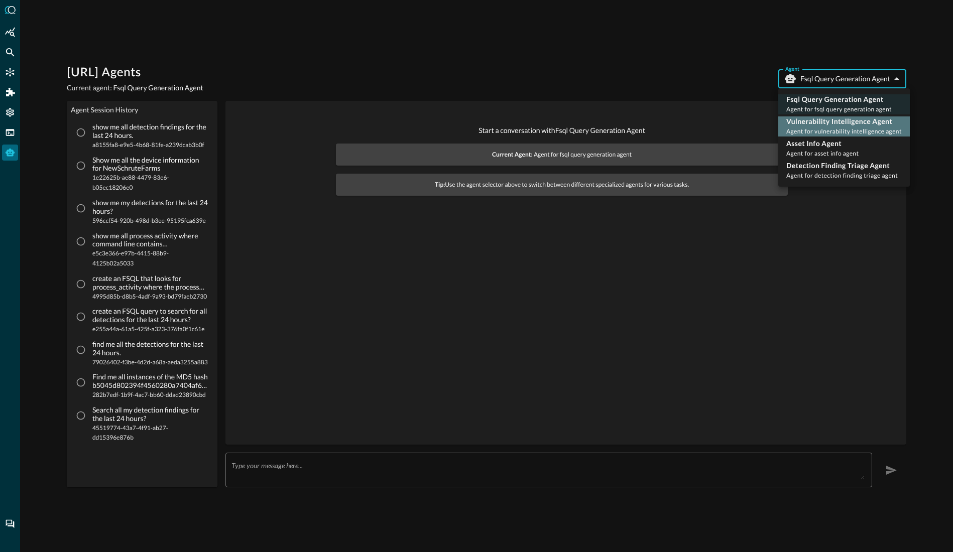
click at [820, 128] on span "Agent for vulnerability intelligence agent" at bounding box center [843, 132] width 115 height 8
type input "vulnerability_intelligence_agent"
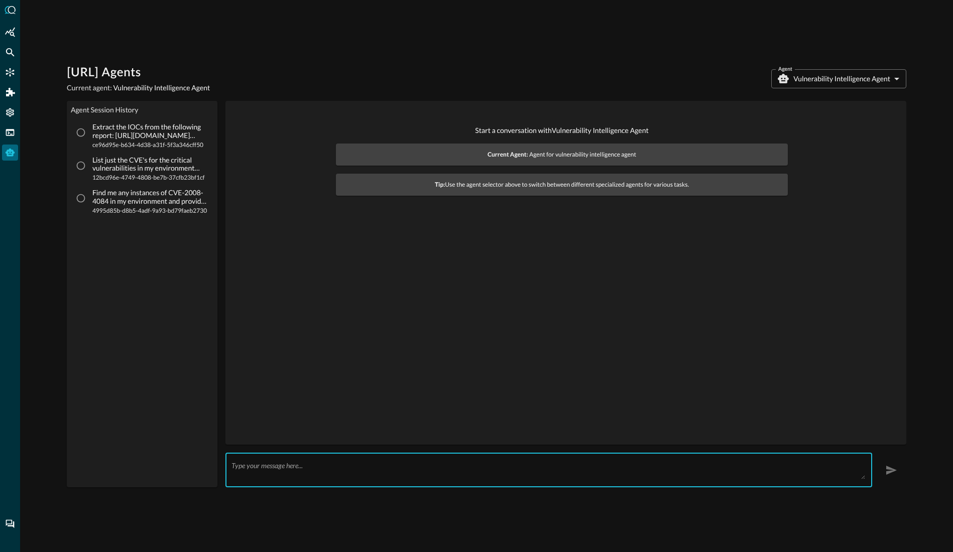
click at [353, 461] on textarea at bounding box center [547, 470] width 633 height 18
paste textarea "[URL][DOMAIN_NAME]"
type textarea "Extract the CVE's from the following link and search my environment for them: […"
click at [886, 466] on icon "button" at bounding box center [891, 470] width 11 height 9
